Goal: Check status: Check status

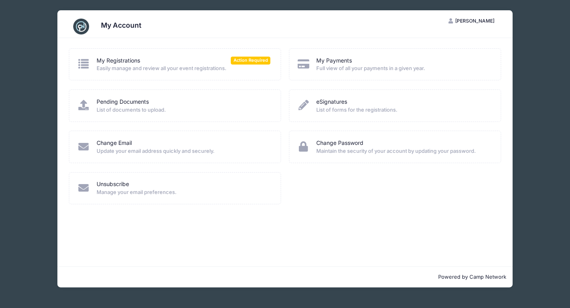
click at [169, 66] on span "Easily manage and review all your event registrations." at bounding box center [184, 69] width 174 height 8
click at [250, 63] on span "Action Required" at bounding box center [251, 61] width 40 height 8
click at [116, 63] on link "My Registrations" at bounding box center [119, 61] width 44 height 8
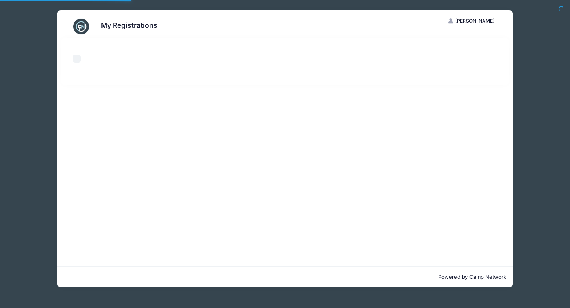
select select "50"
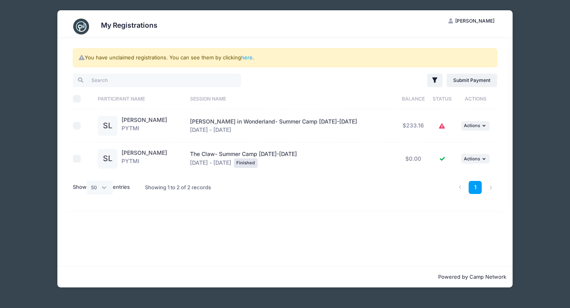
click at [248, 157] on div "The Claw- Summer Camp June 23-27 Feb 1 - Jun 27, 2025 Finished" at bounding box center [291, 159] width 202 height 18
click at [472, 158] on span "Actions" at bounding box center [472, 159] width 16 height 6
click at [461, 175] on link "View Registration" at bounding box center [447, 176] width 72 height 15
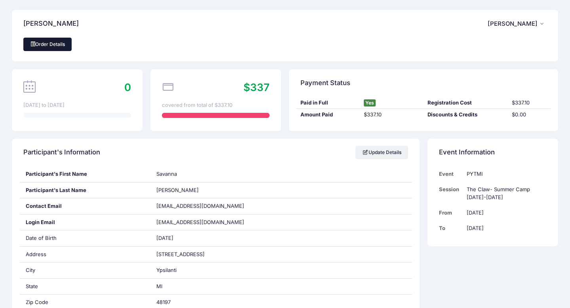
click at [61, 42] on link "Order Details" at bounding box center [47, 44] width 48 height 13
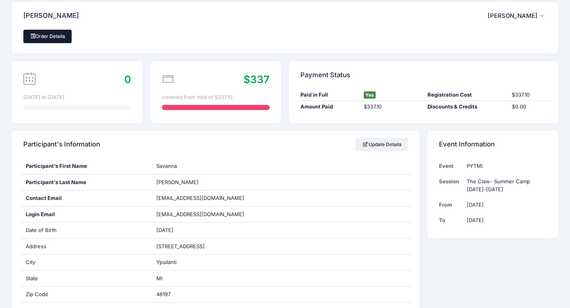
scroll to position [9, 0]
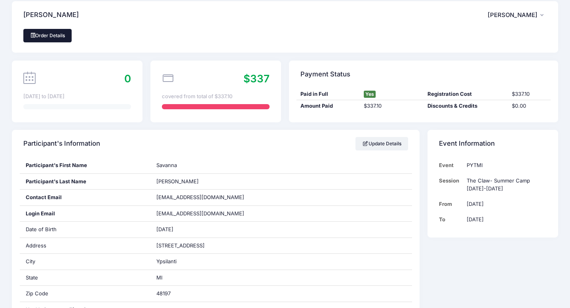
click at [58, 38] on link "Order Details" at bounding box center [47, 35] width 48 height 13
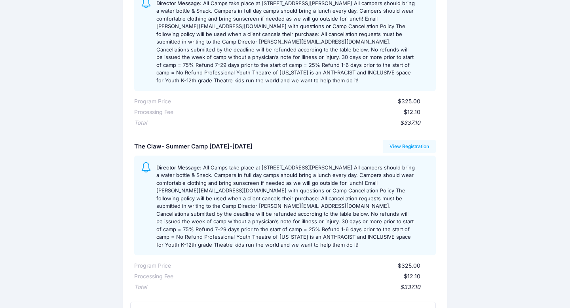
scroll to position [128, 0]
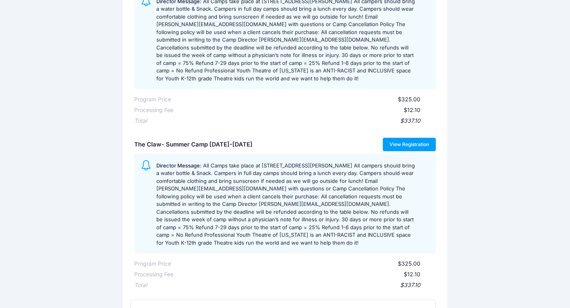
click at [416, 138] on link "View Registration" at bounding box center [409, 144] width 53 height 13
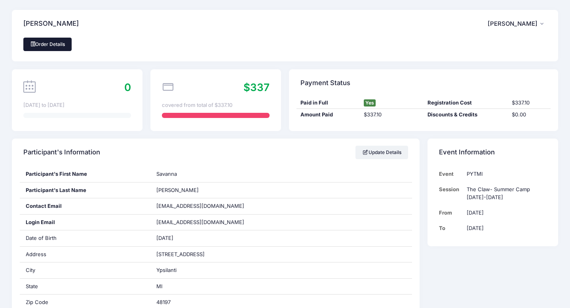
click at [53, 45] on link "Order Details" at bounding box center [47, 44] width 48 height 13
click at [514, 23] on span "Breana Cerrone" at bounding box center [513, 23] width 50 height 7
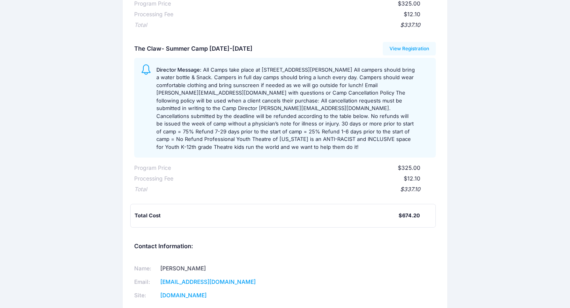
scroll to position [182, 0]
